Goal: Information Seeking & Learning: Stay updated

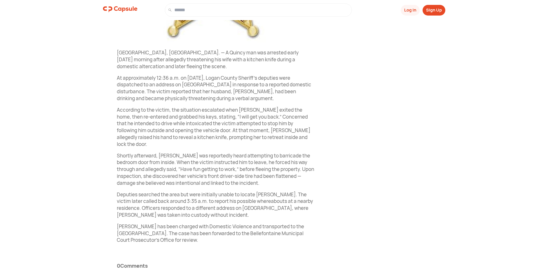
scroll to position [216, 0]
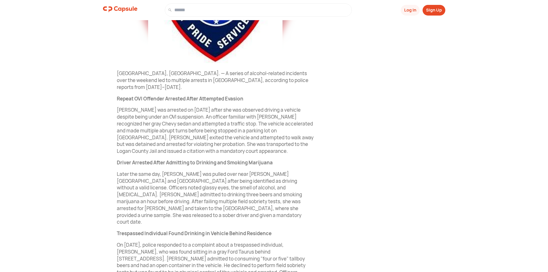
scroll to position [189, 0]
